Goal: Information Seeking & Learning: Learn about a topic

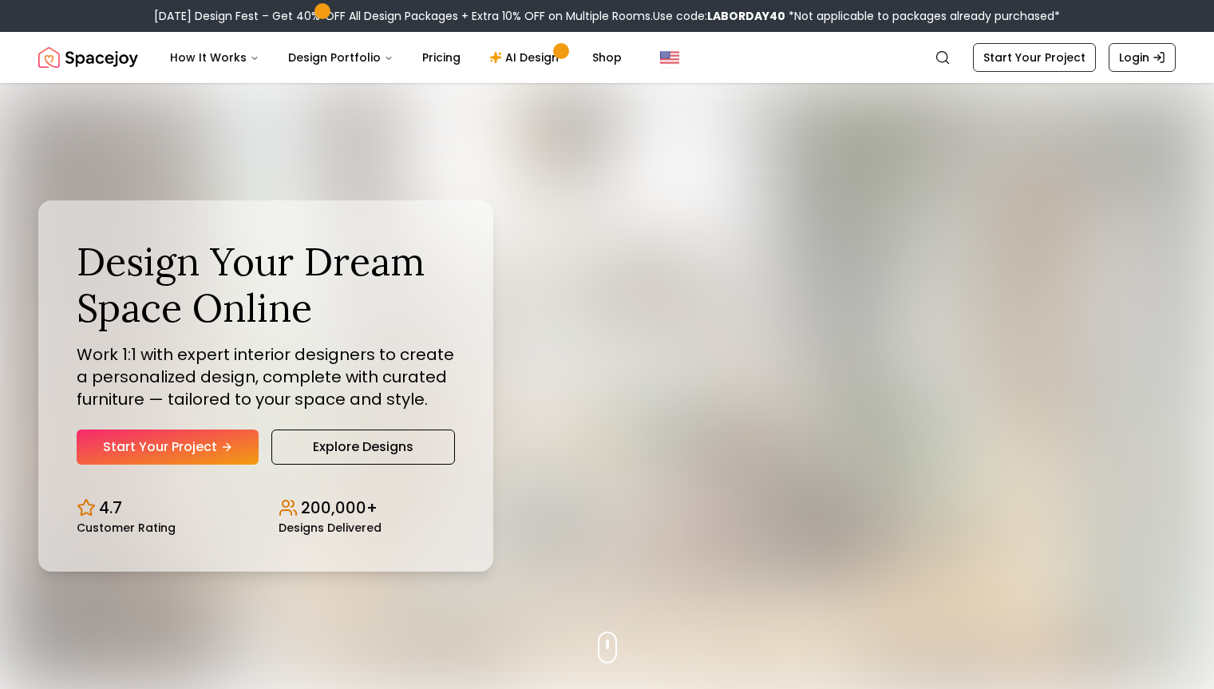
click at [366, 441] on link "Explore Designs" at bounding box center [363, 446] width 184 height 35
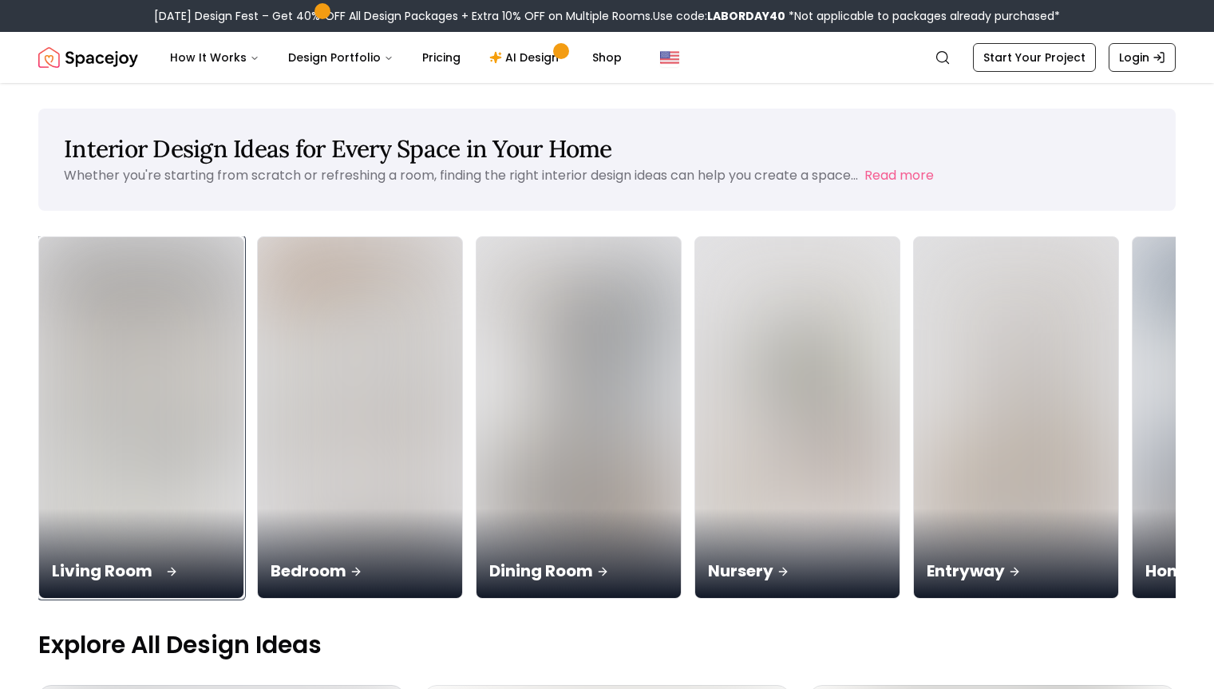
click at [233, 391] on img at bounding box center [141, 417] width 215 height 379
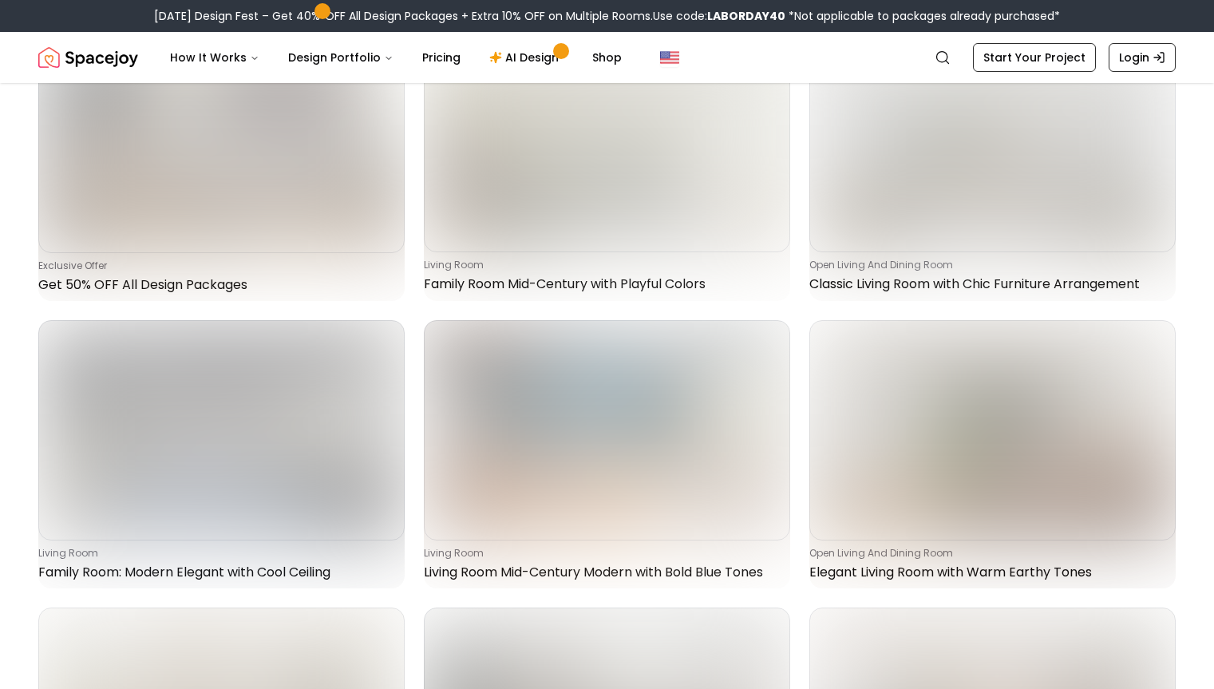
scroll to position [547, 0]
